Goal: Navigation & Orientation: Find specific page/section

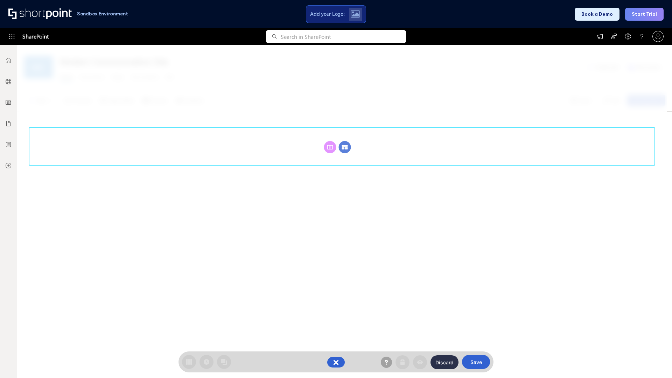
scroll to position [96, 0]
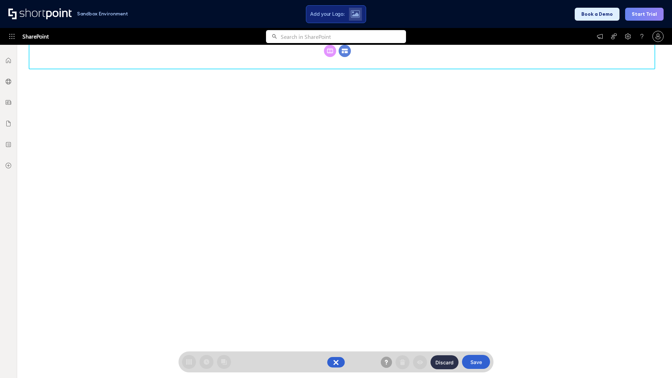
click at [345, 51] on circle at bounding box center [345, 51] width 12 height 12
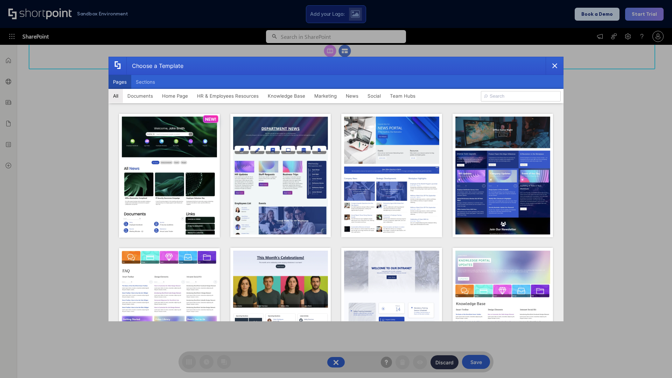
click at [120, 82] on button "Pages" at bounding box center [120, 82] width 23 height 14
type input "Documents 2"
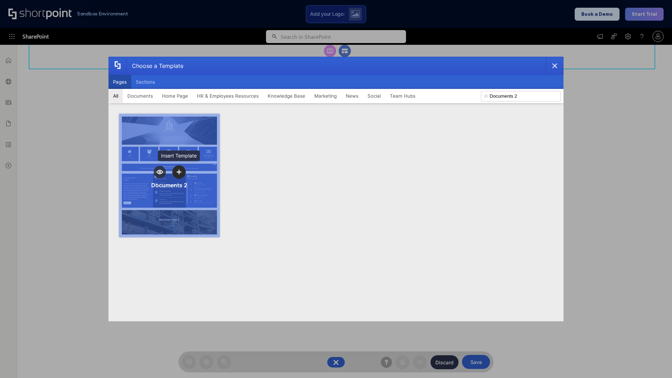
click at [179, 172] on icon "template selector" at bounding box center [178, 171] width 5 height 5
